Goal: Information Seeking & Learning: Check status

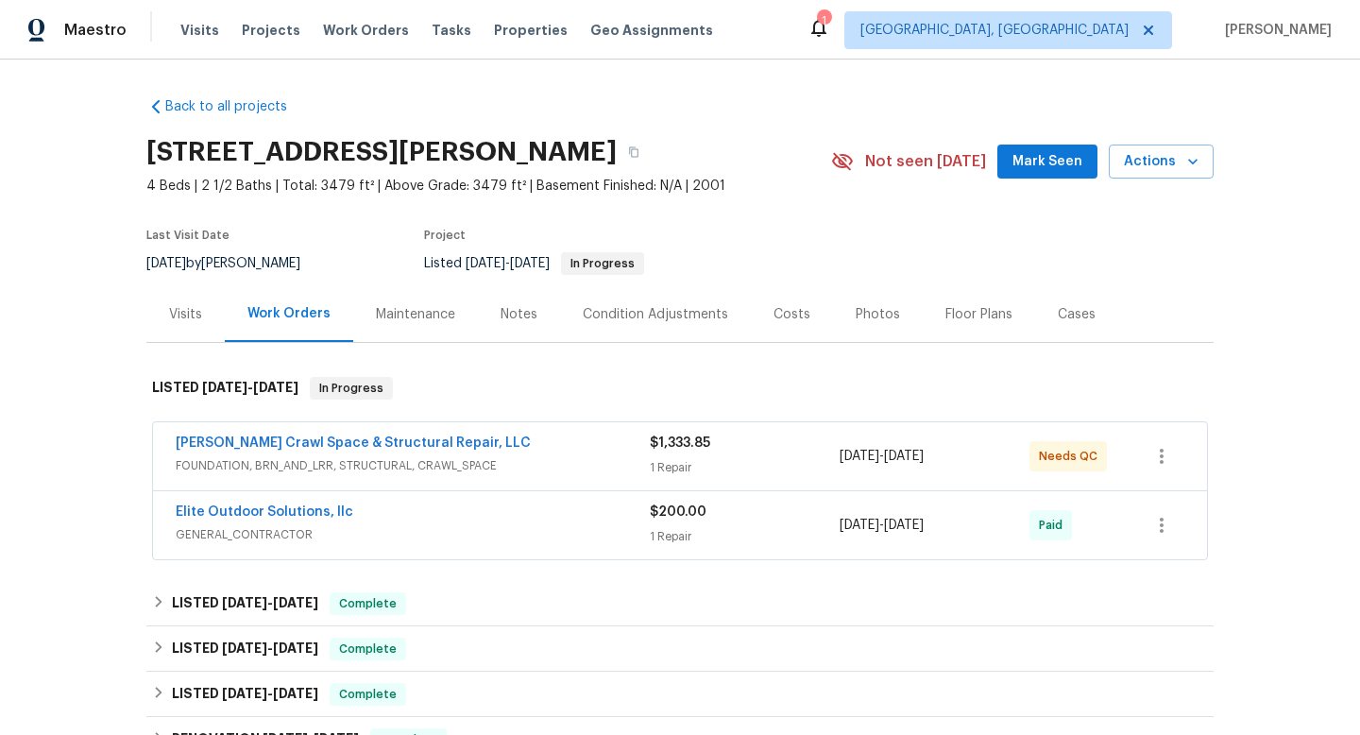
click at [173, 314] on div "Visits" at bounding box center [185, 314] width 33 height 19
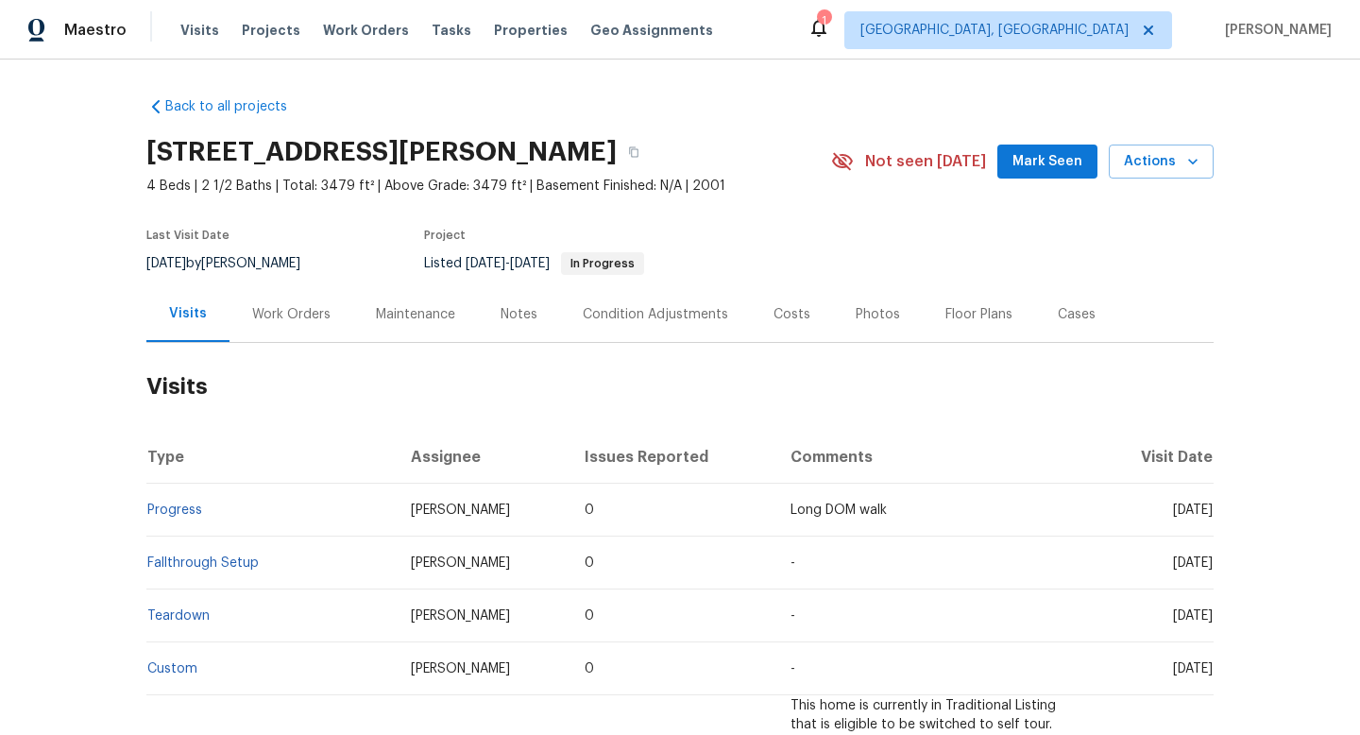
click at [272, 312] on div "Work Orders" at bounding box center [291, 314] width 78 height 19
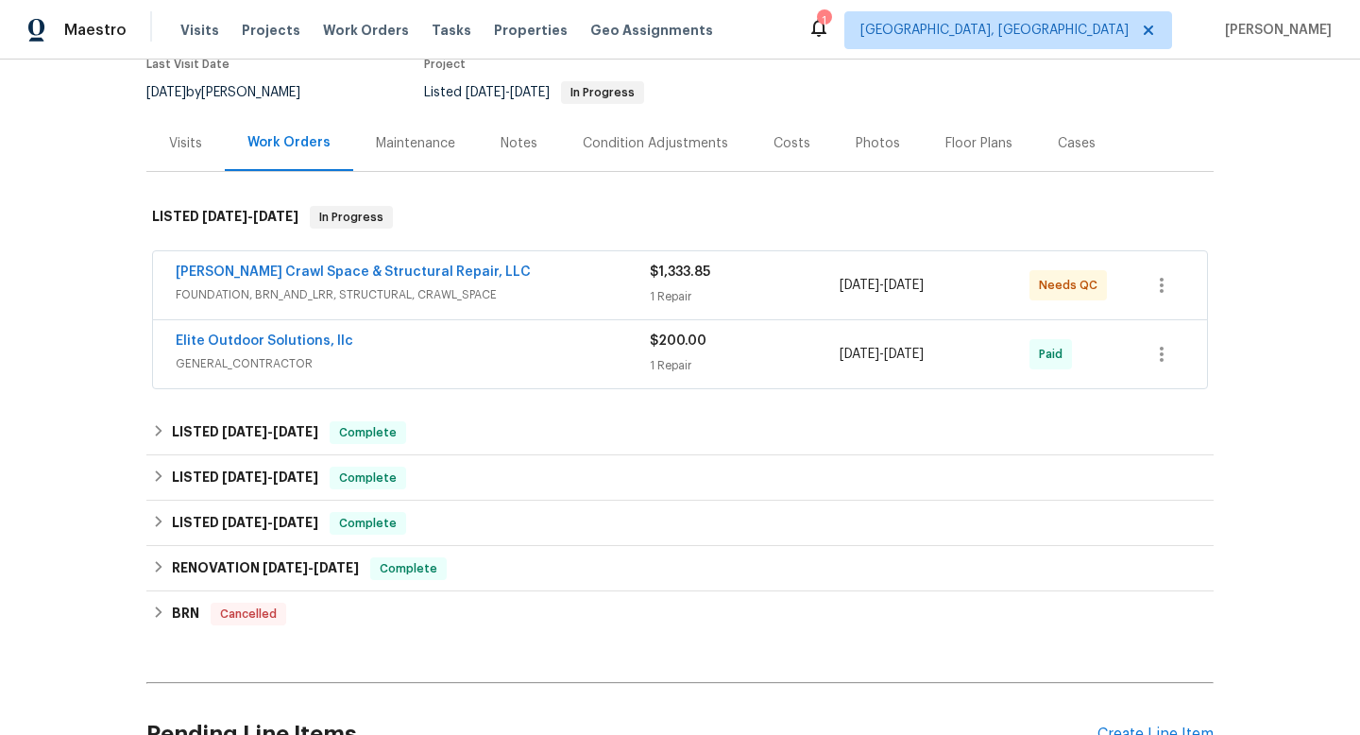
scroll to position [307, 0]
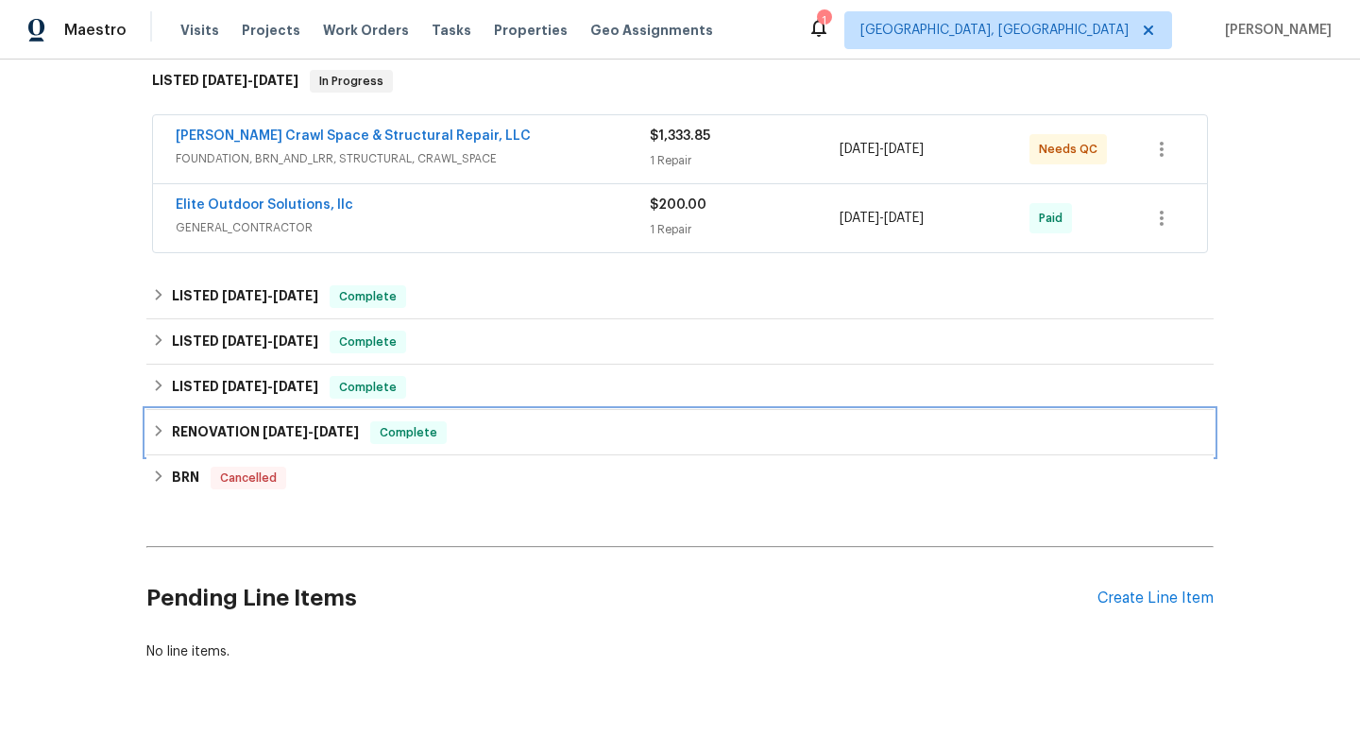
click at [157, 434] on icon at bounding box center [159, 430] width 7 height 11
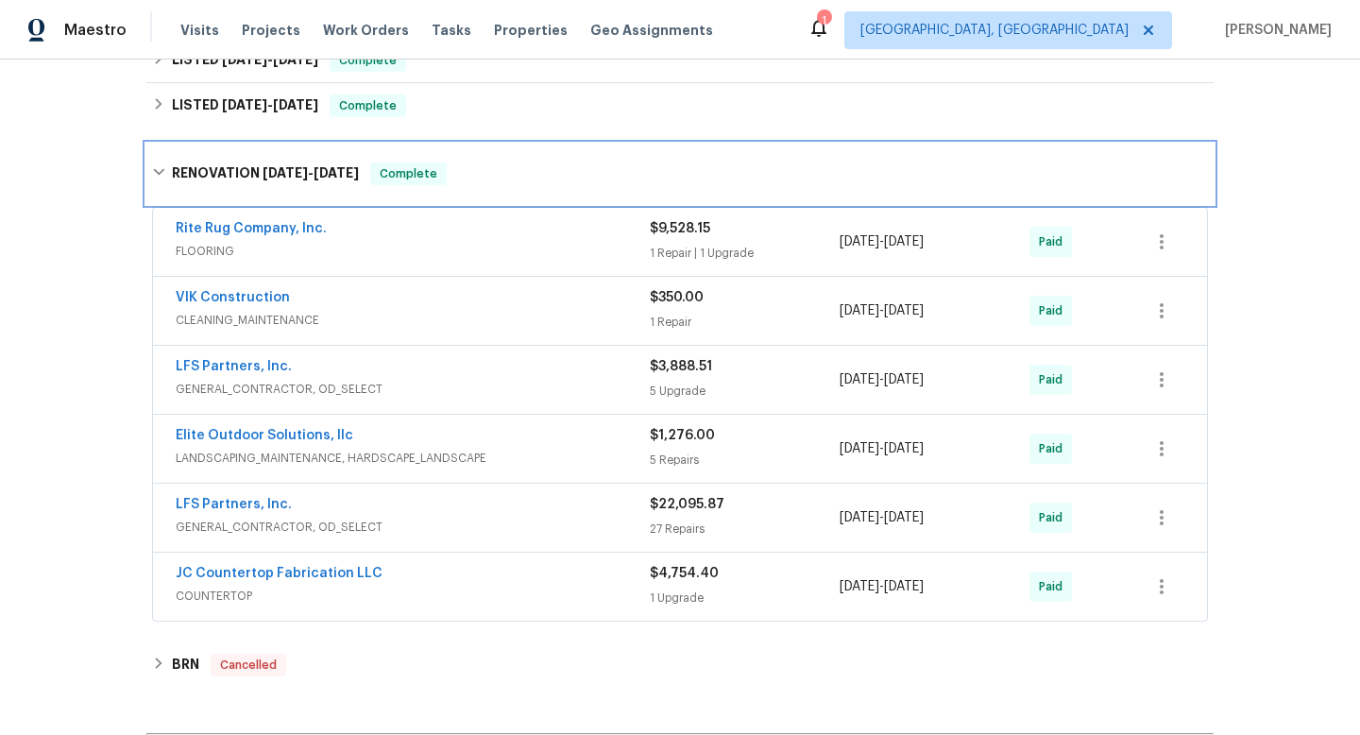
scroll to position [595, 0]
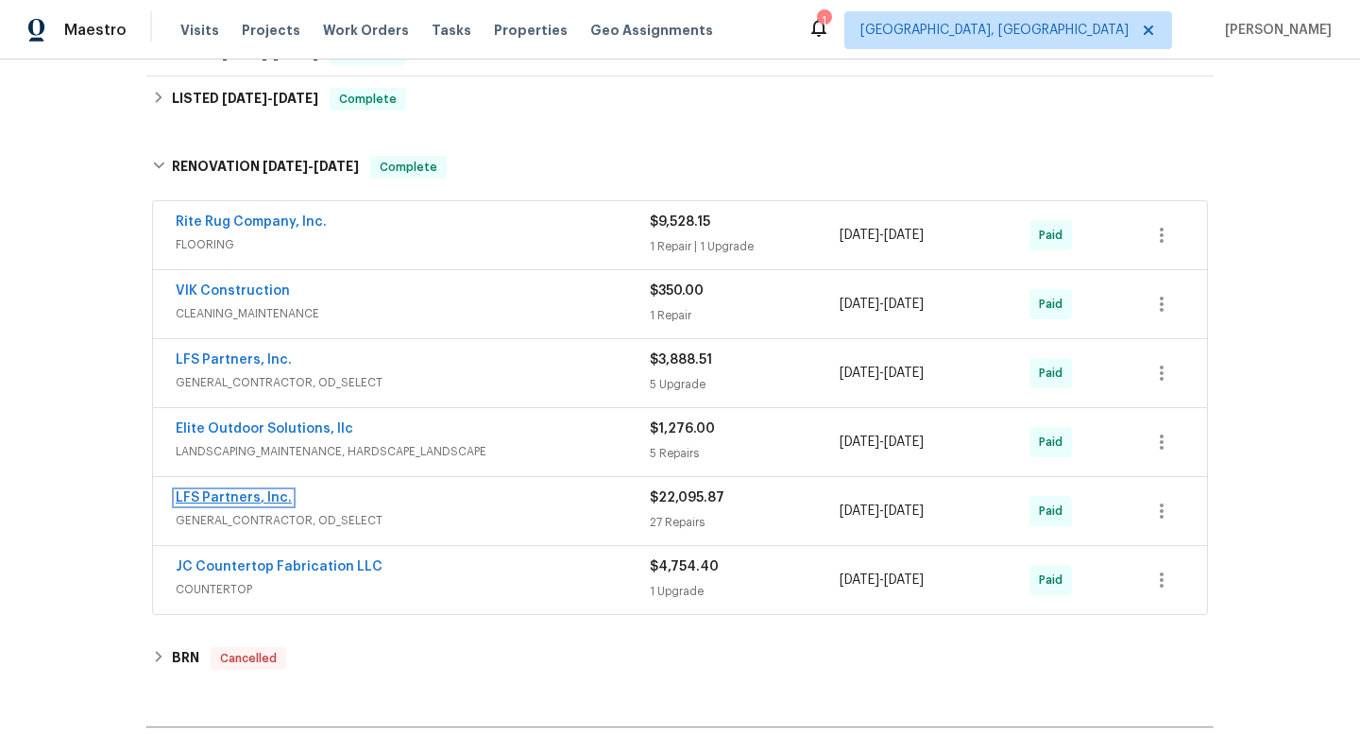
click at [212, 498] on link "LFS Partners, Inc." at bounding box center [234, 497] width 116 height 13
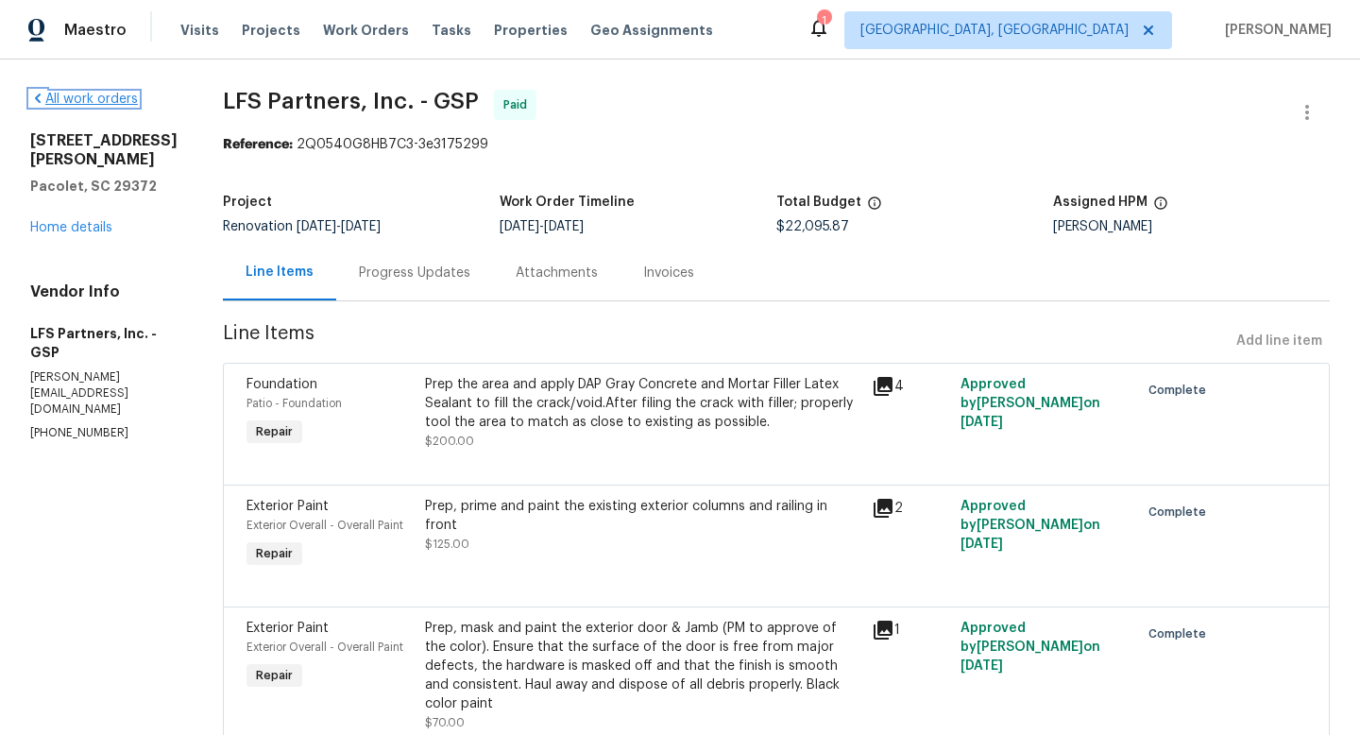
click at [47, 93] on link "All work orders" at bounding box center [84, 99] width 108 height 13
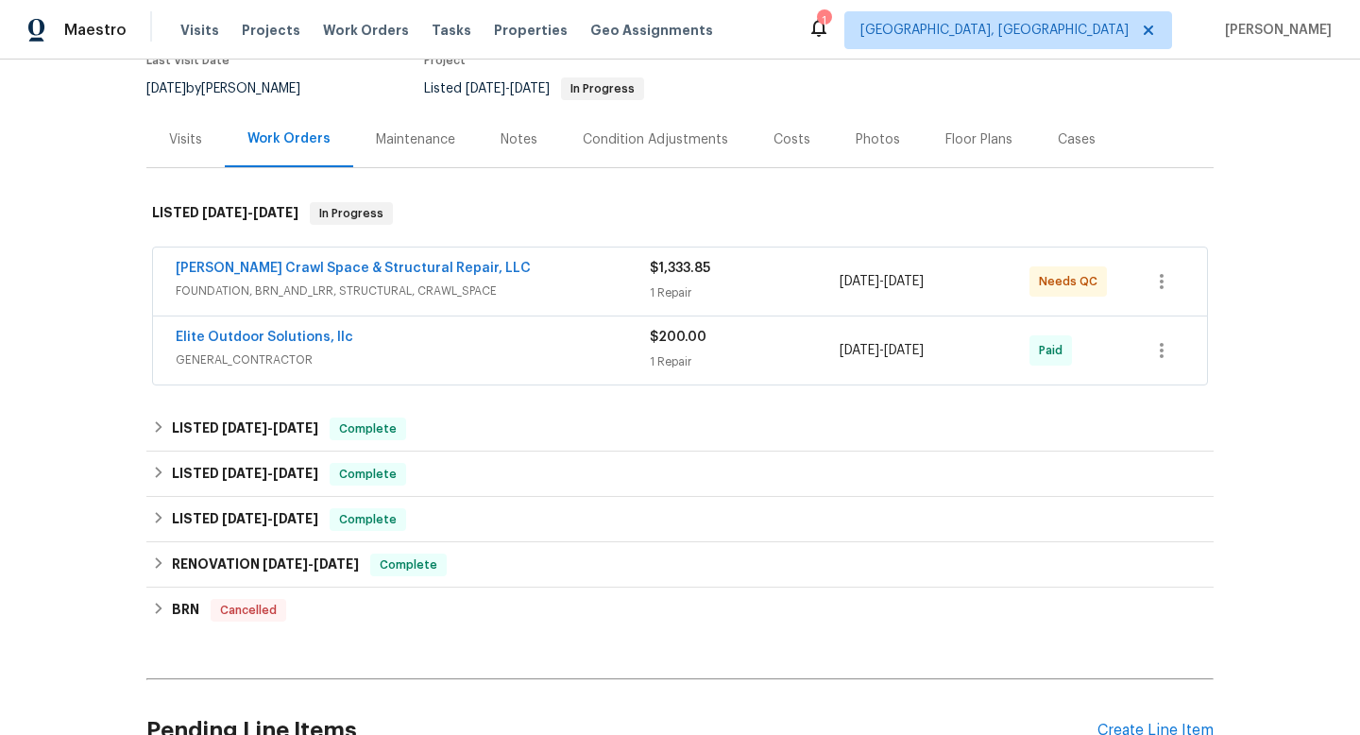
scroll to position [245, 0]
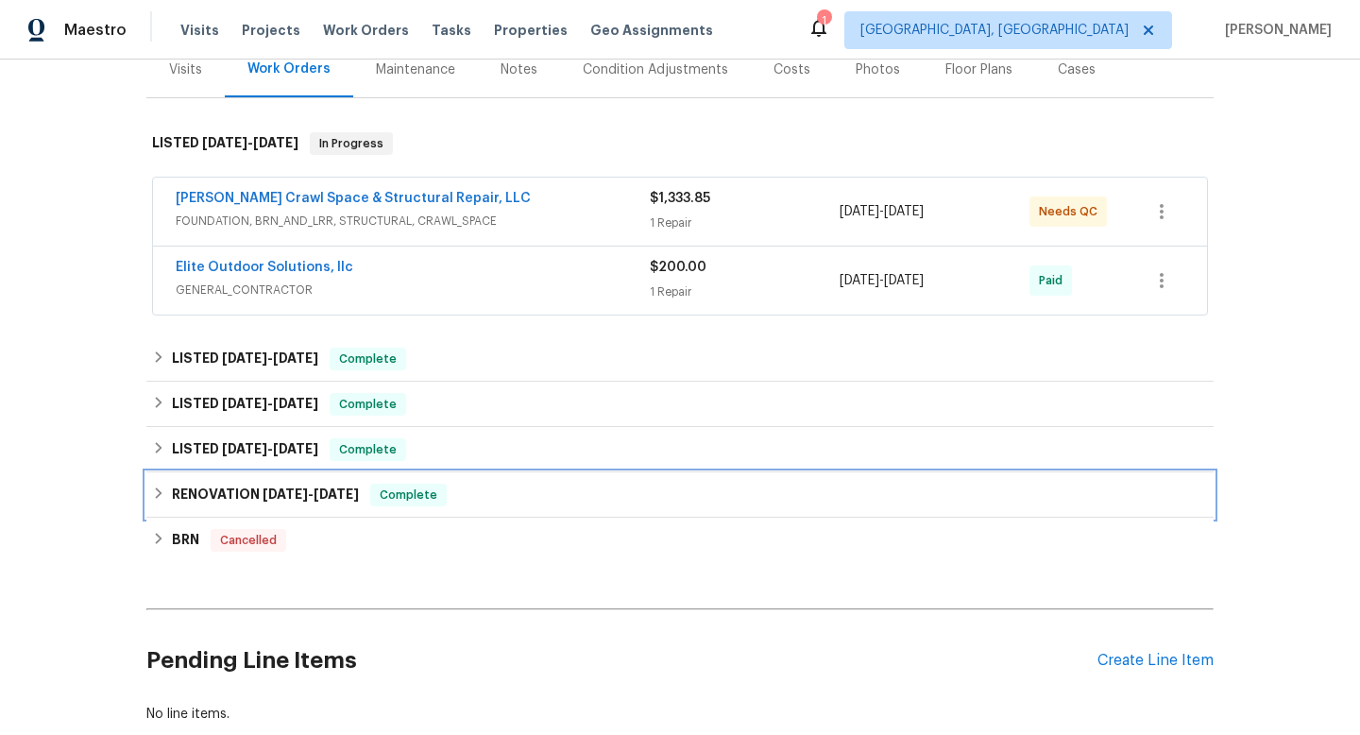
click at [157, 494] on icon at bounding box center [158, 492] width 13 height 13
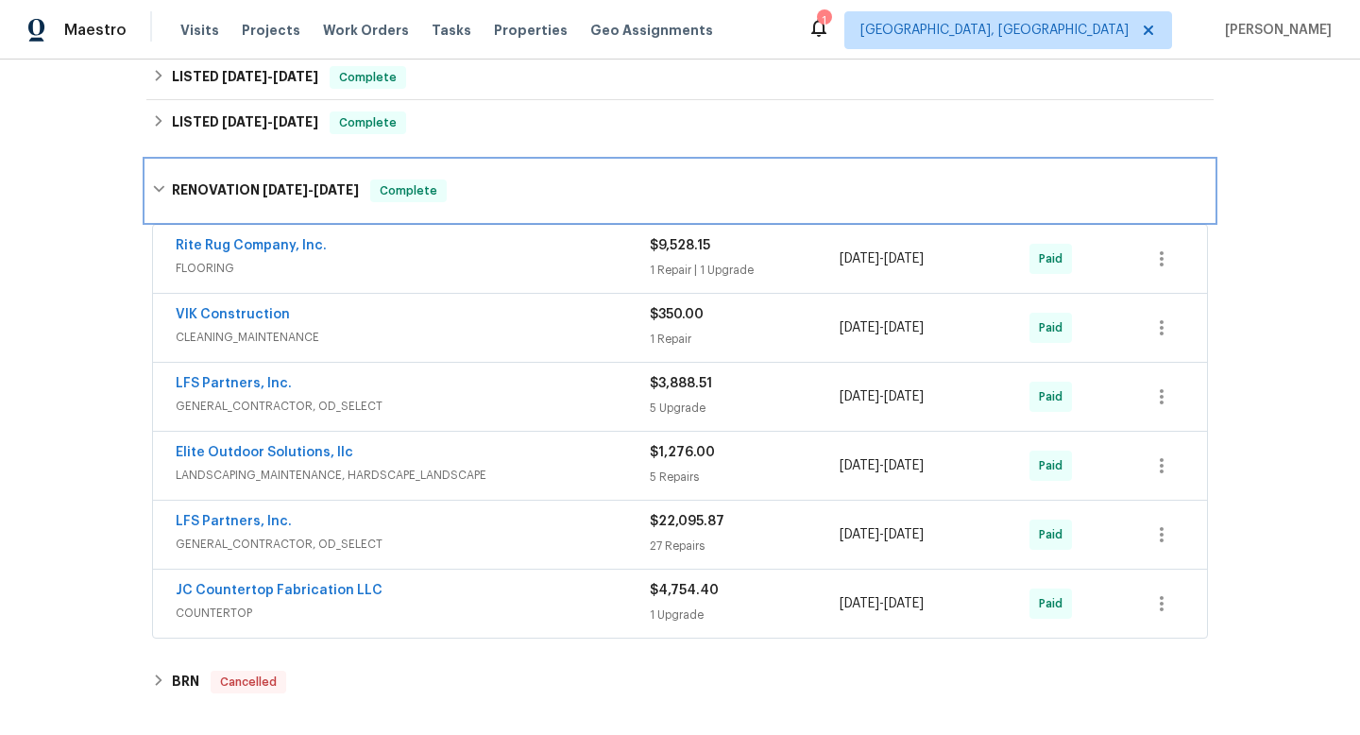
scroll to position [670, 0]
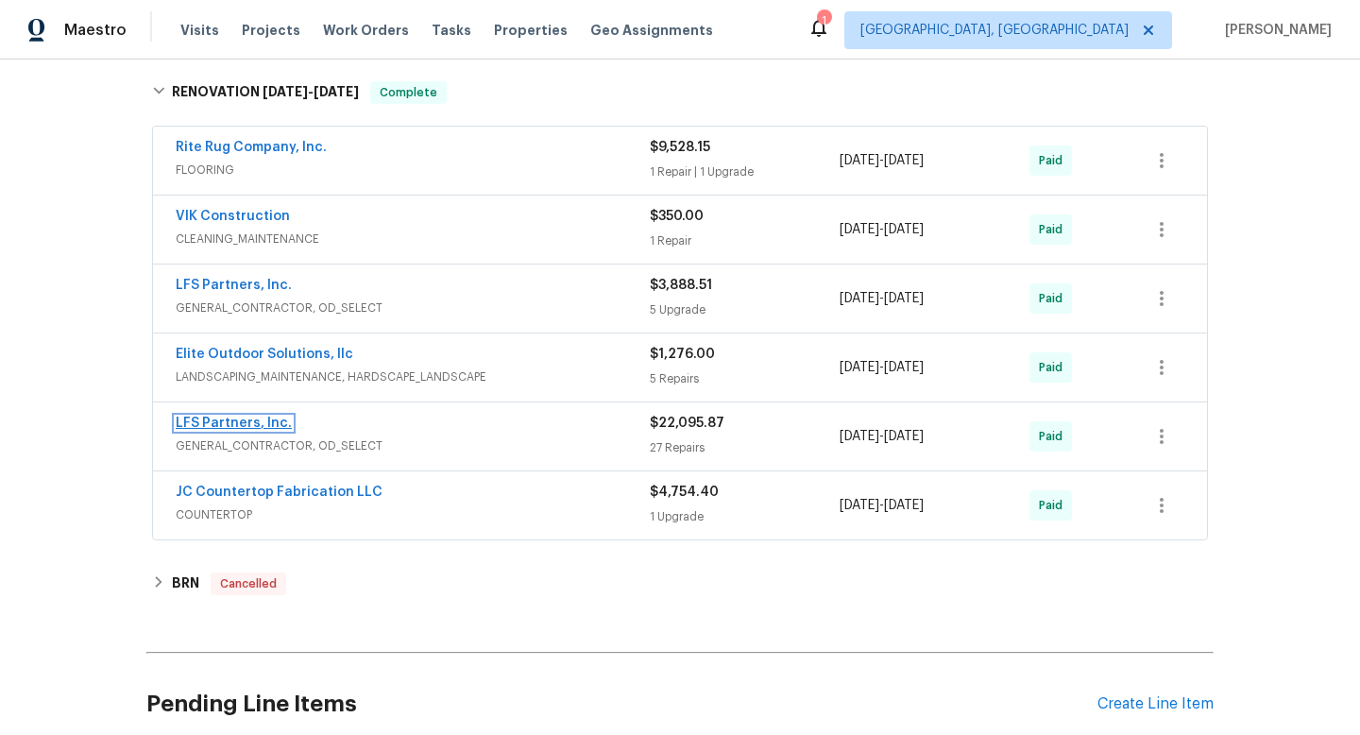
click at [249, 421] on link "LFS Partners, Inc." at bounding box center [234, 422] width 116 height 13
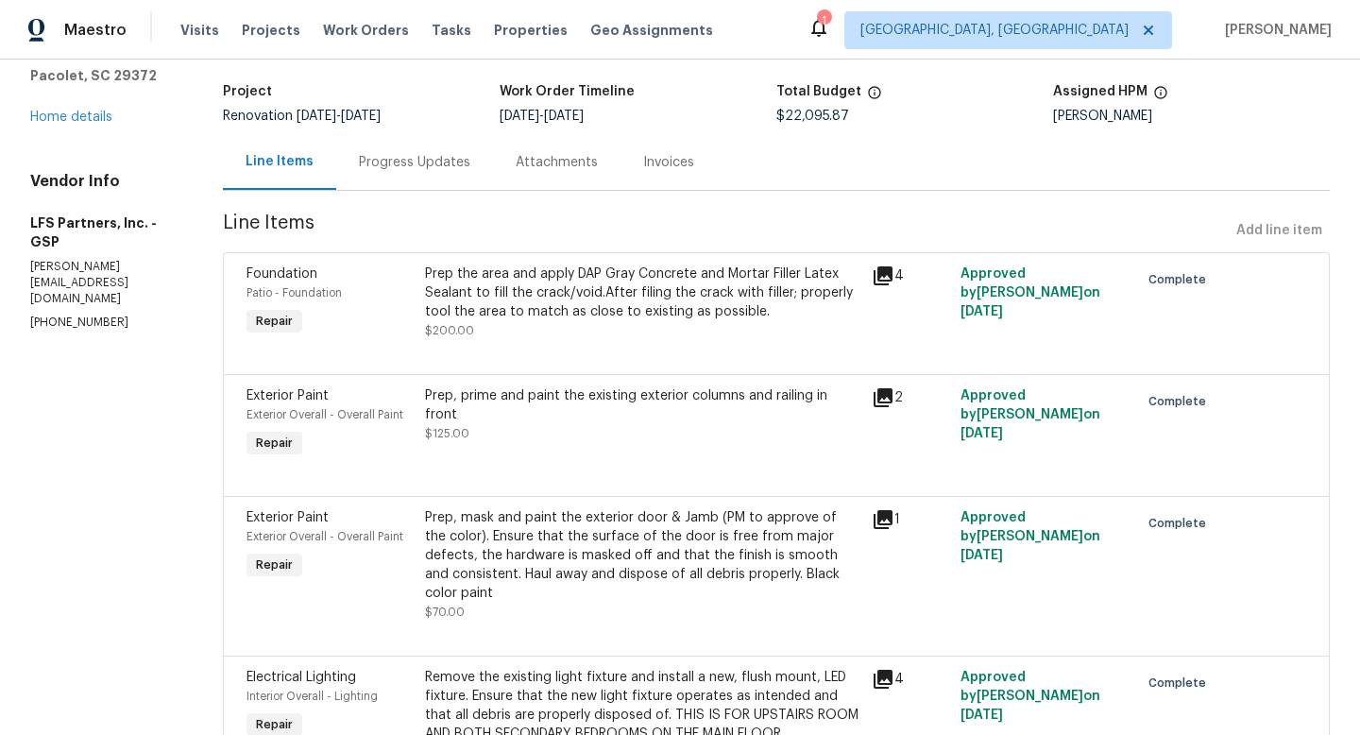
scroll to position [128, 0]
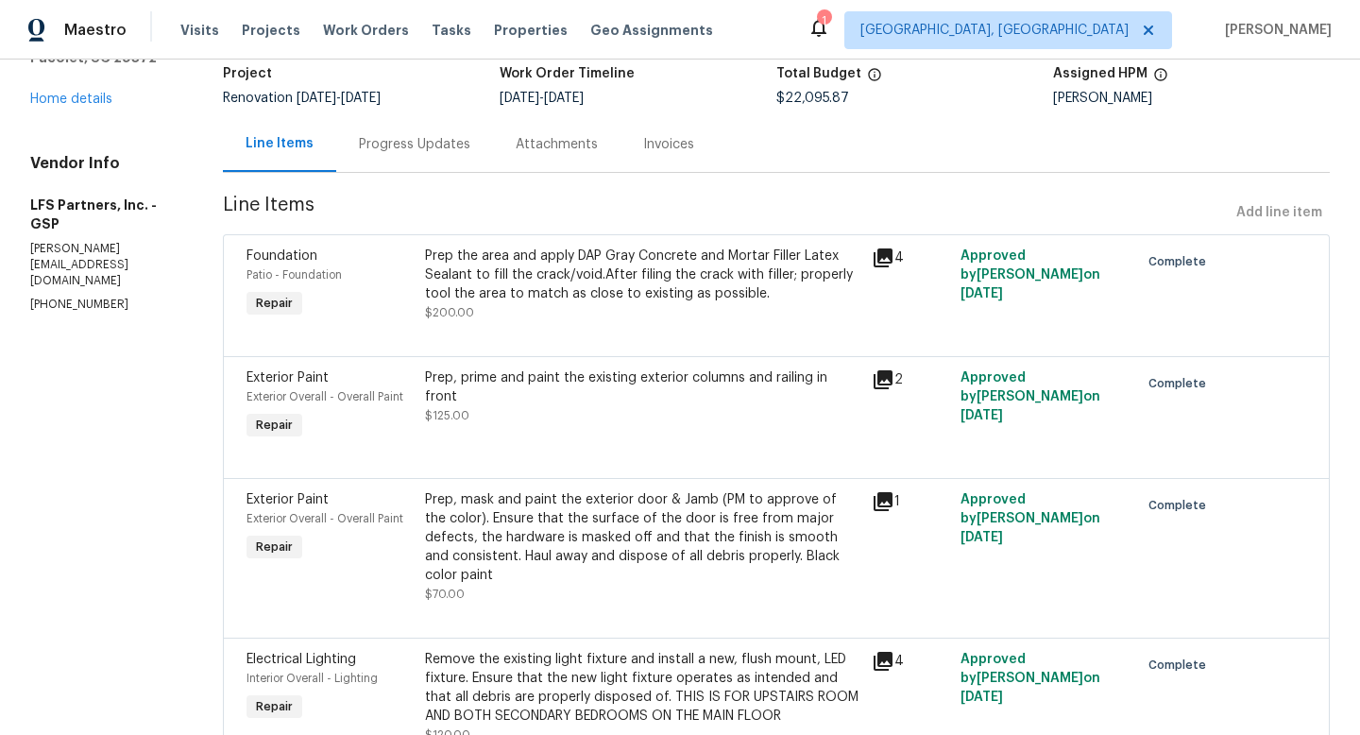
click at [425, 292] on div "Prep the area and apply DAP Gray Concrete and Mortar Filler Latex Sealant to fi…" at bounding box center [642, 274] width 435 height 57
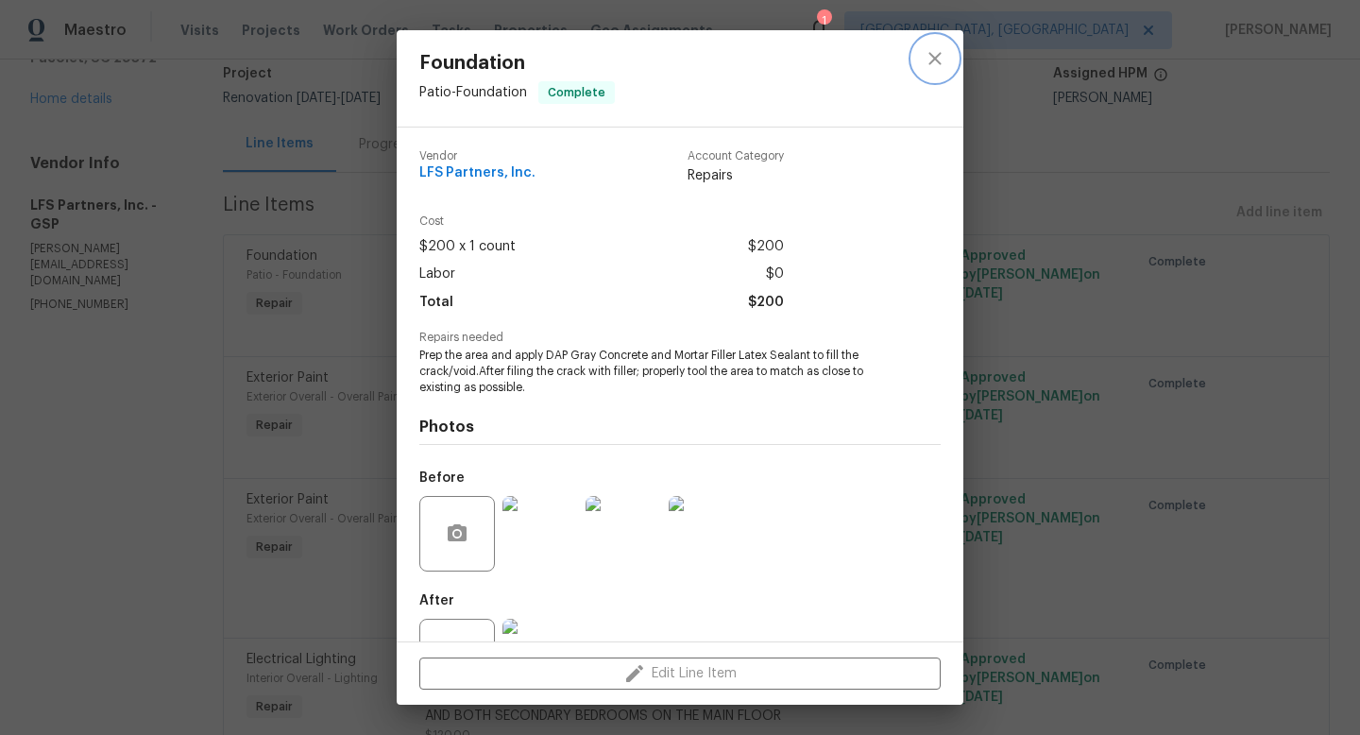
click at [942, 54] on icon "close" at bounding box center [935, 58] width 23 height 23
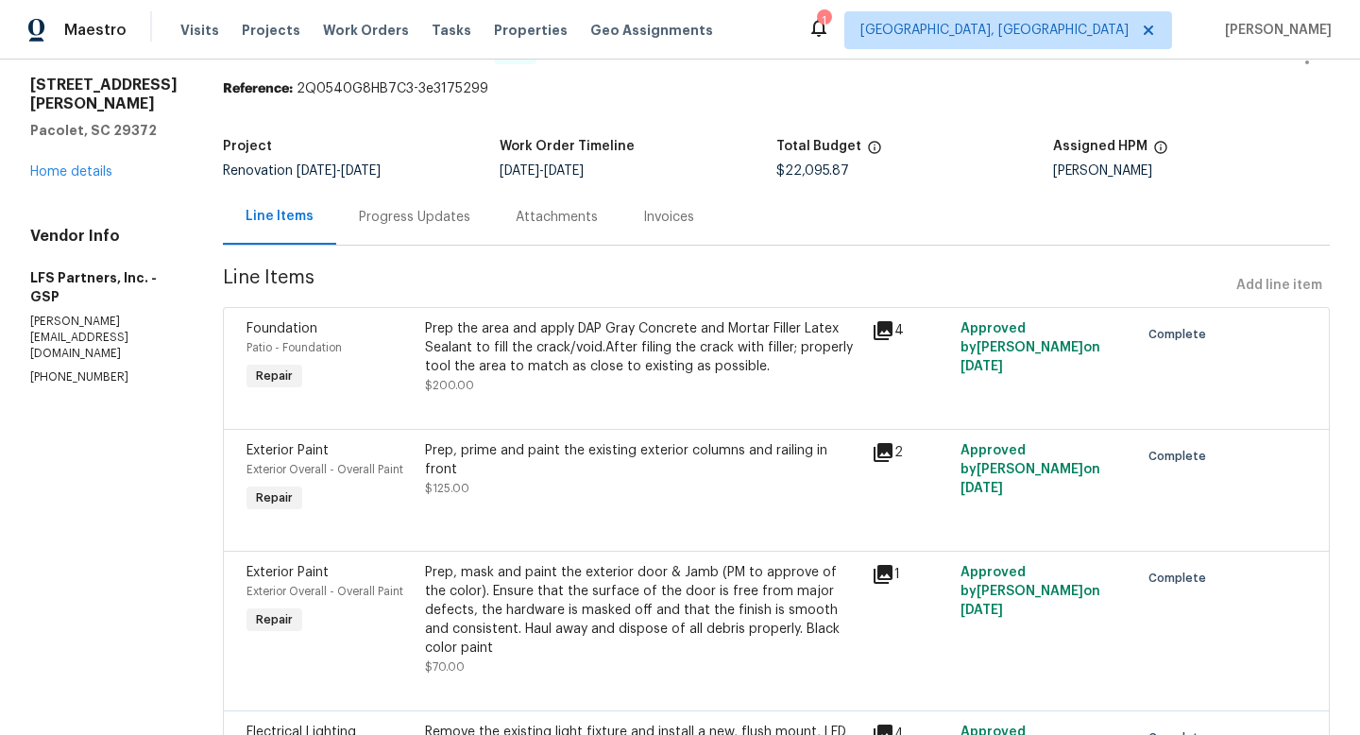
scroll to position [0, 0]
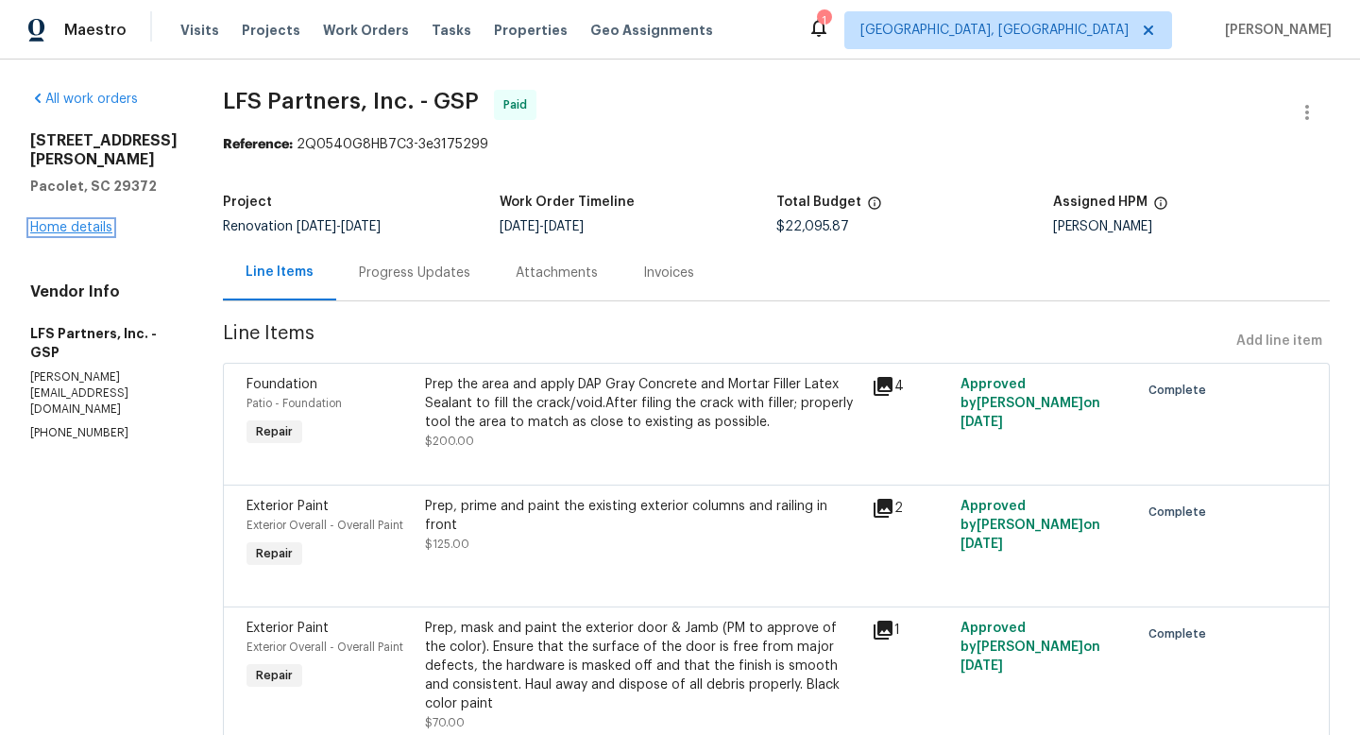
click at [83, 222] on link "Home details" at bounding box center [71, 227] width 82 height 13
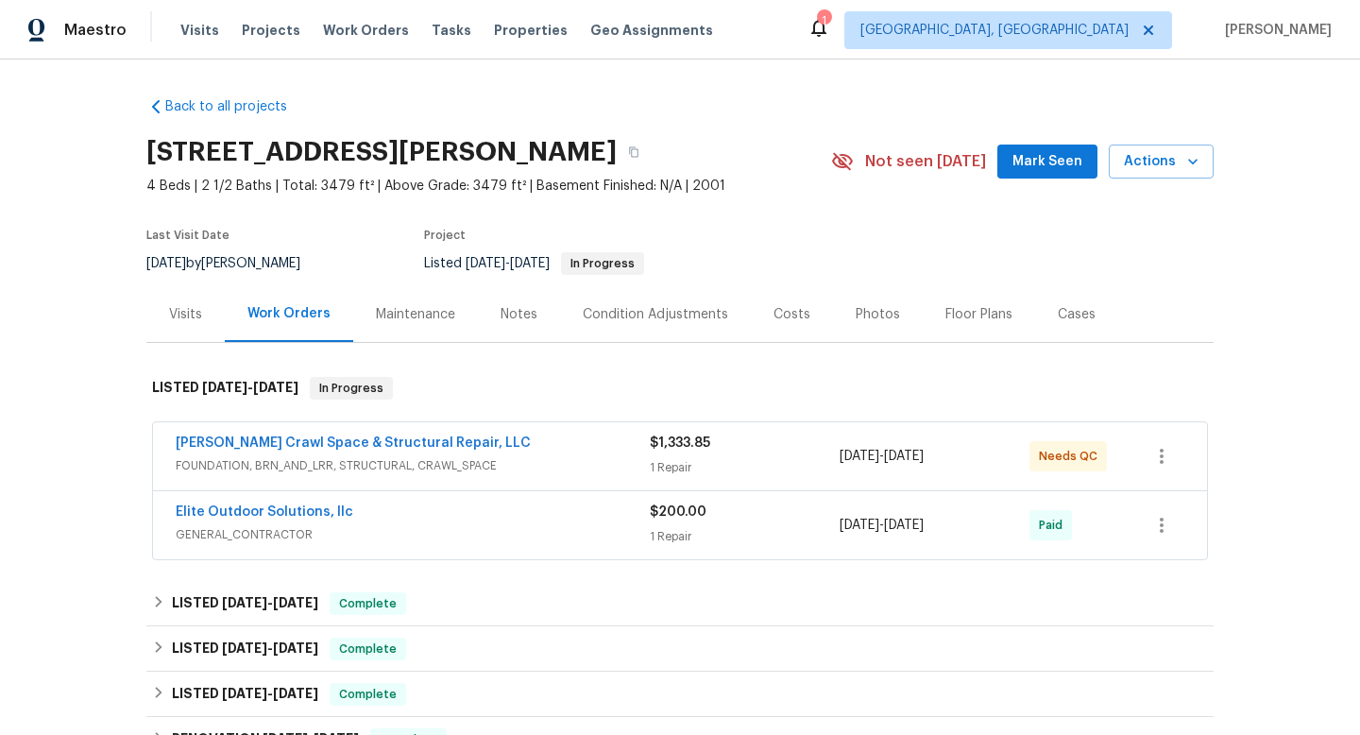
click at [197, 317] on div "Visits" at bounding box center [185, 314] width 33 height 19
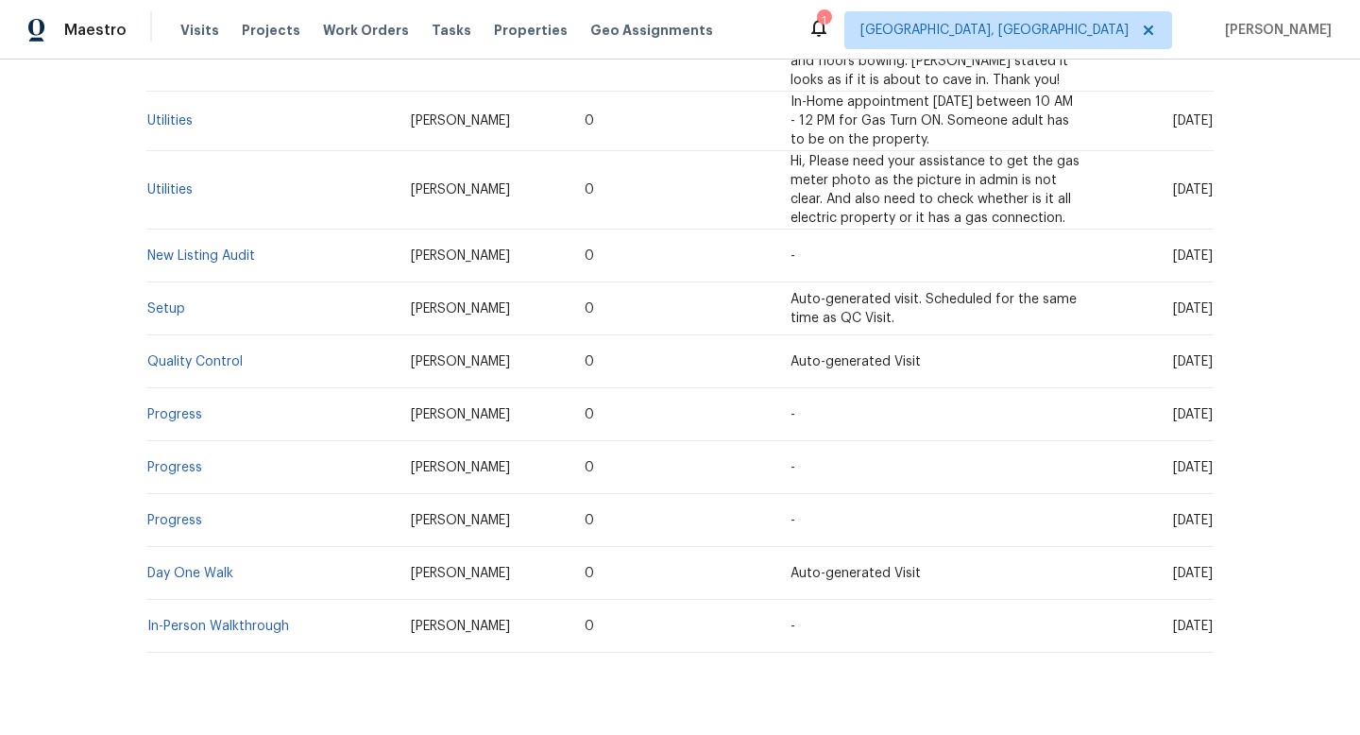
scroll to position [1017, 0]
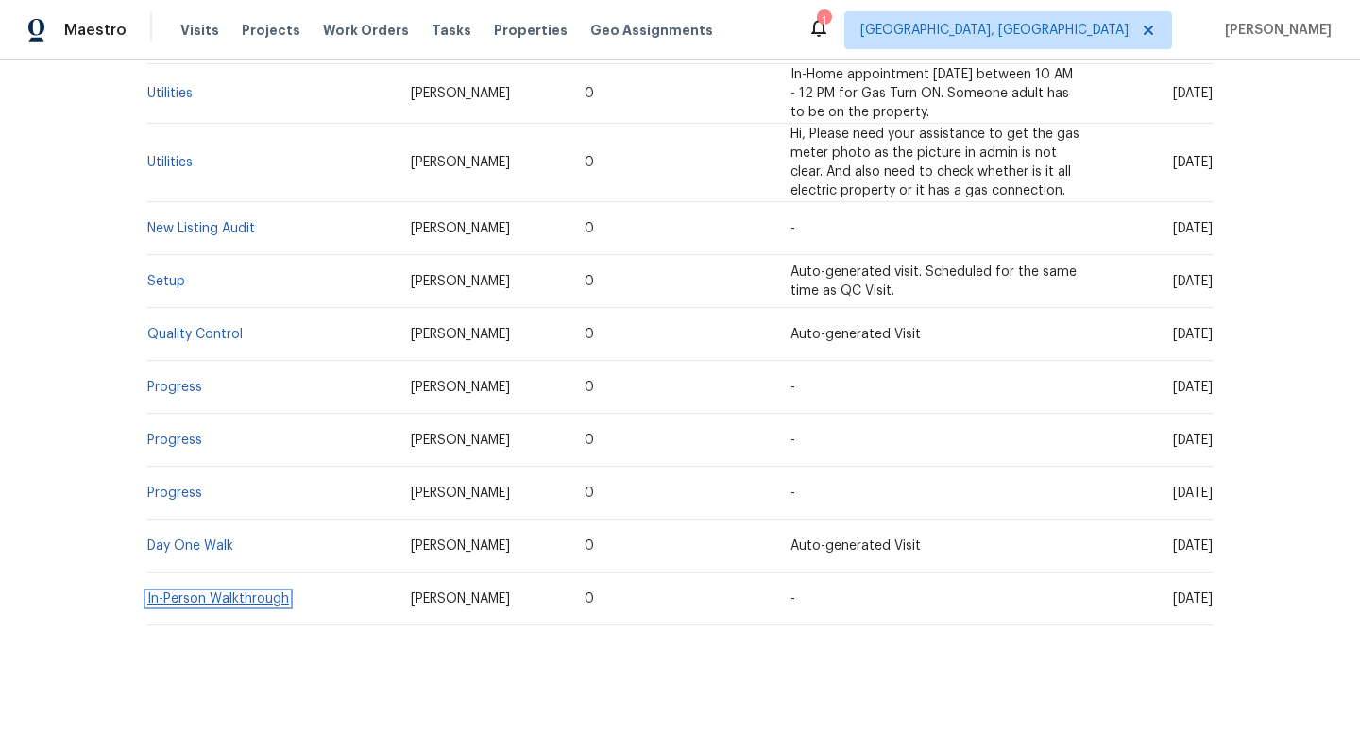
click at [228, 592] on link "In-Person Walkthrough" at bounding box center [218, 598] width 142 height 13
